Goal: Find specific page/section: Find specific page/section

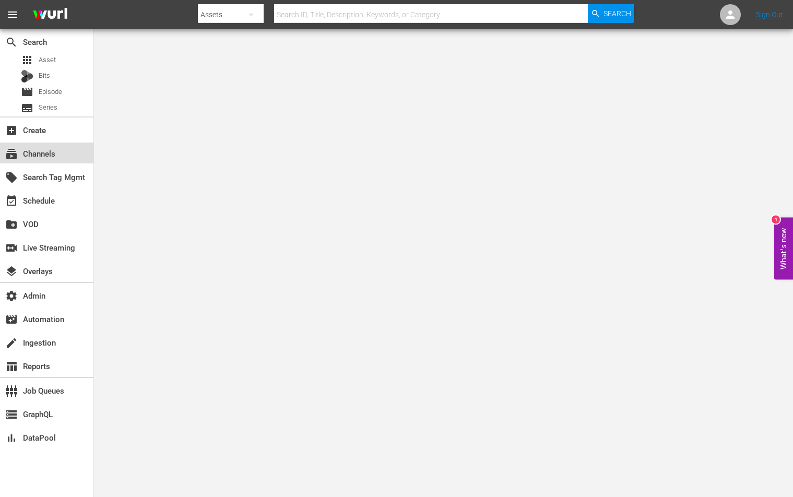
click at [27, 157] on div "subscriptions Channels" at bounding box center [29, 151] width 59 height 9
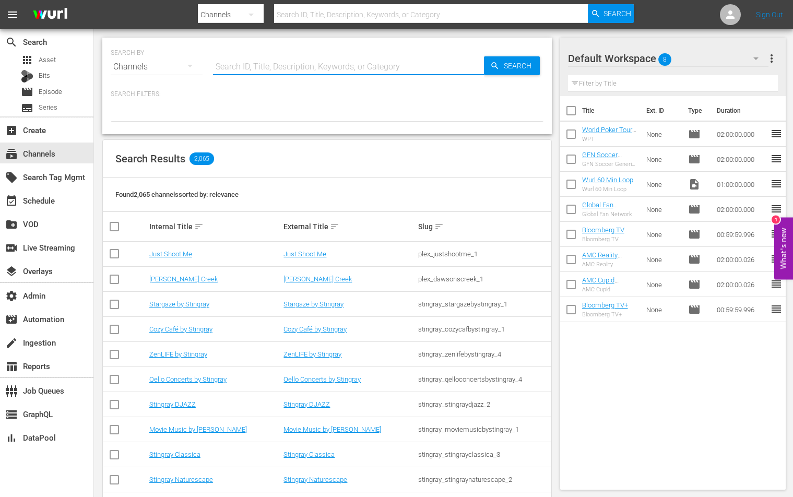
click at [272, 59] on input "text" at bounding box center [348, 66] width 271 height 25
type input "[PERSON_NAME]"
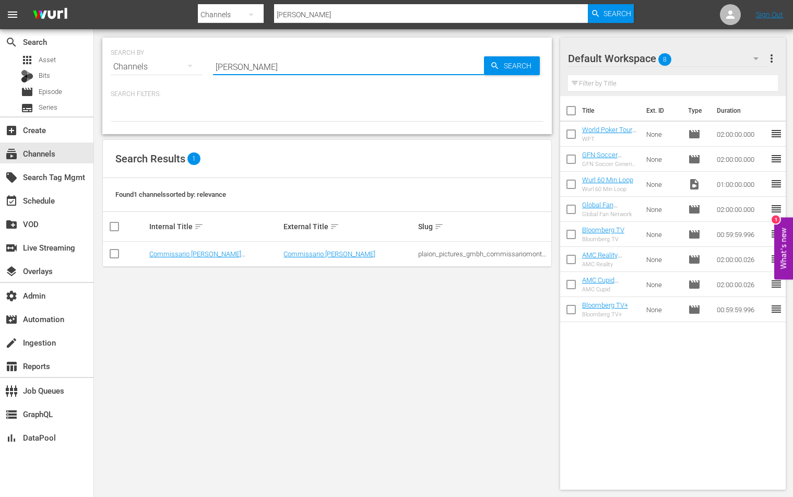
click at [274, 62] on input "[PERSON_NAME]" at bounding box center [348, 66] width 271 height 25
type input "the good wife"
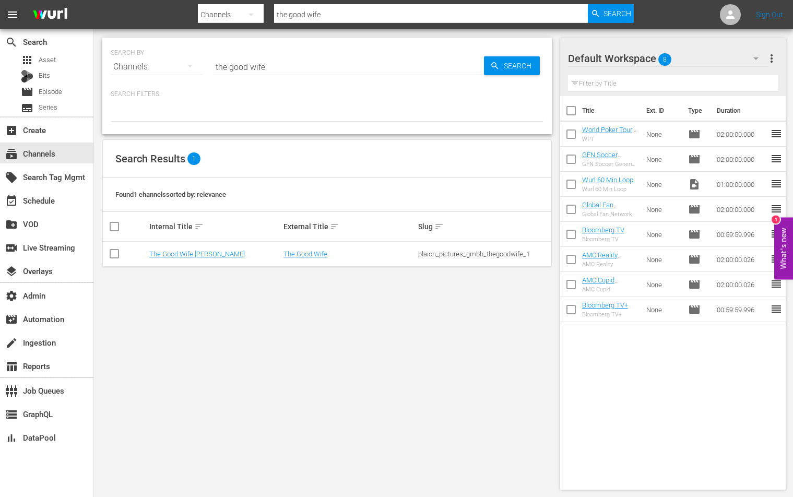
click at [306, 258] on td "The Good Wife" at bounding box center [349, 254] width 135 height 25
click at [307, 255] on link "The Good Wife" at bounding box center [306, 254] width 44 height 8
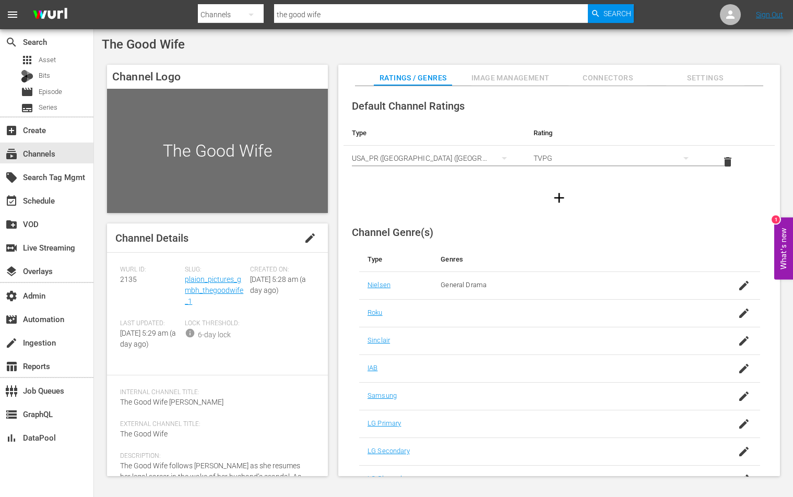
click at [232, 284] on div "Slug: plaion_pictures_gmbh_thegoodwife_1" at bounding box center [217, 293] width 65 height 54
click at [231, 277] on link "plaion_pictures_gmbh_thegoodwife_1" at bounding box center [214, 290] width 59 height 30
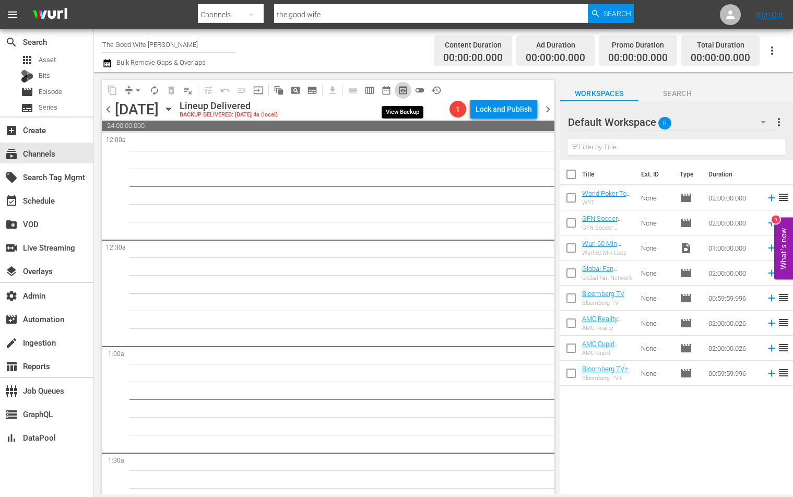
click at [404, 93] on span "preview_outlined" at bounding box center [403, 90] width 10 height 10
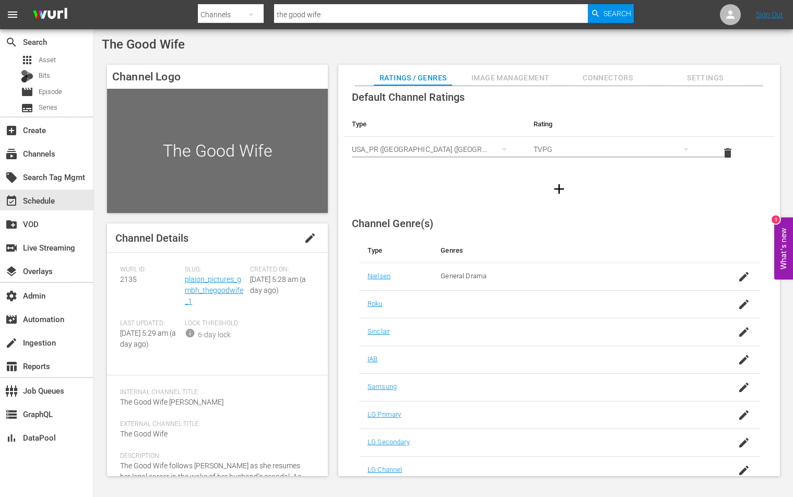
scroll to position [31, 0]
